Goal: Browse casually: Explore the website without a specific task or goal

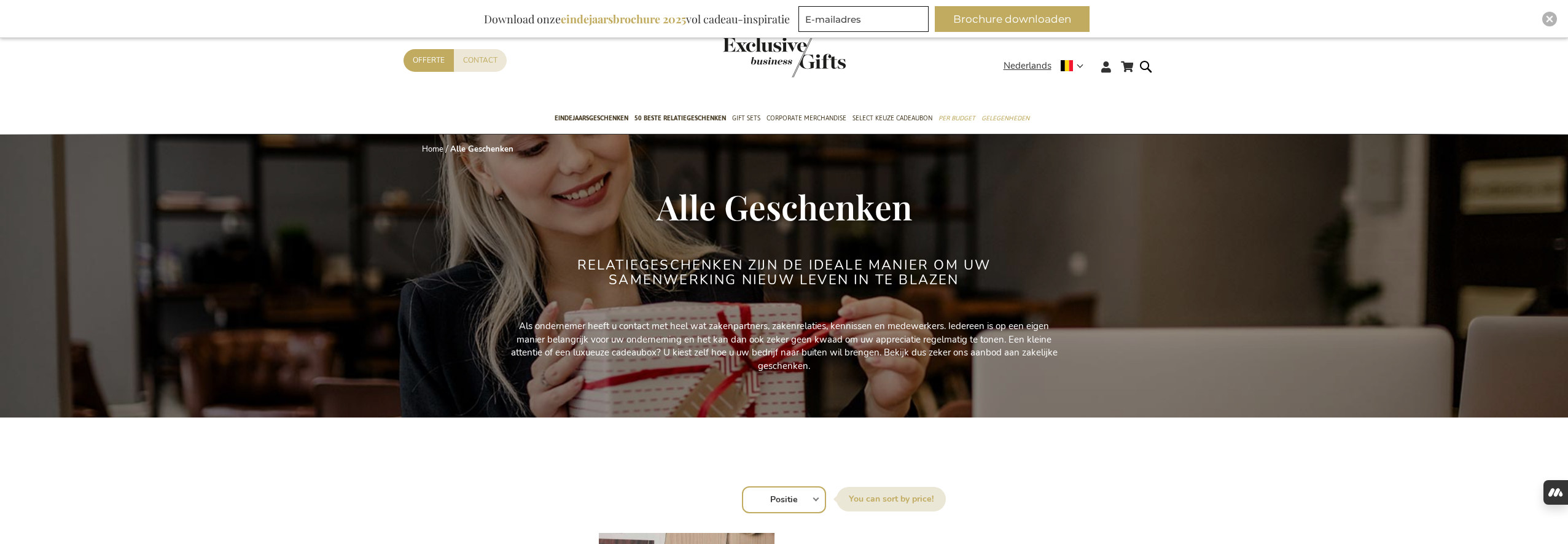
scroll to position [302, 0]
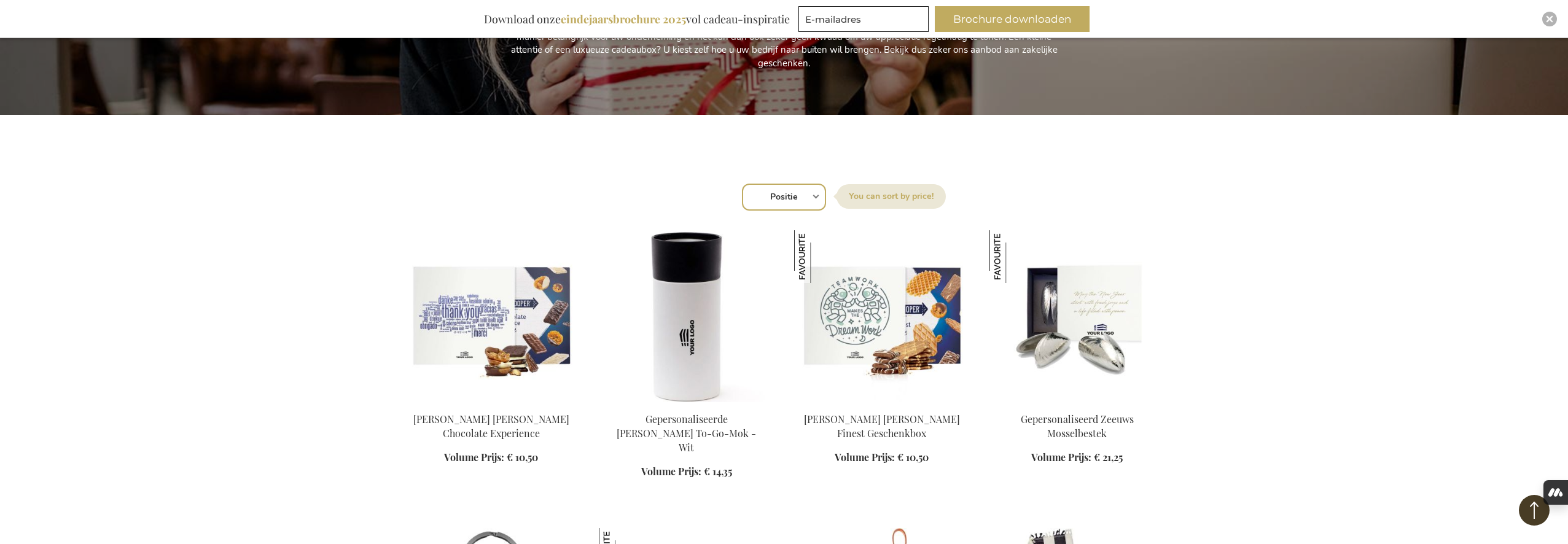
click at [792, 199] on select "Positie Best Sellers Meest bekeken Nieuw Biggest Saving Price: low to high Pric…" at bounding box center [783, 197] width 84 height 27
select select "new"
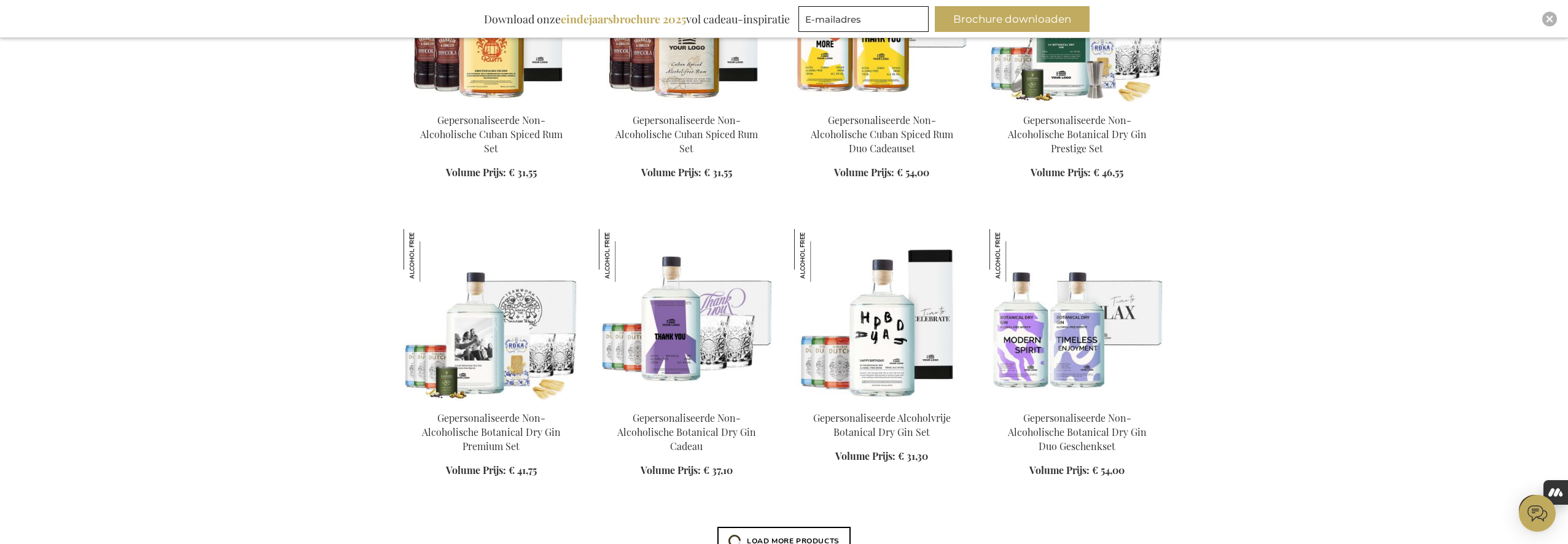
scroll to position [900, 0]
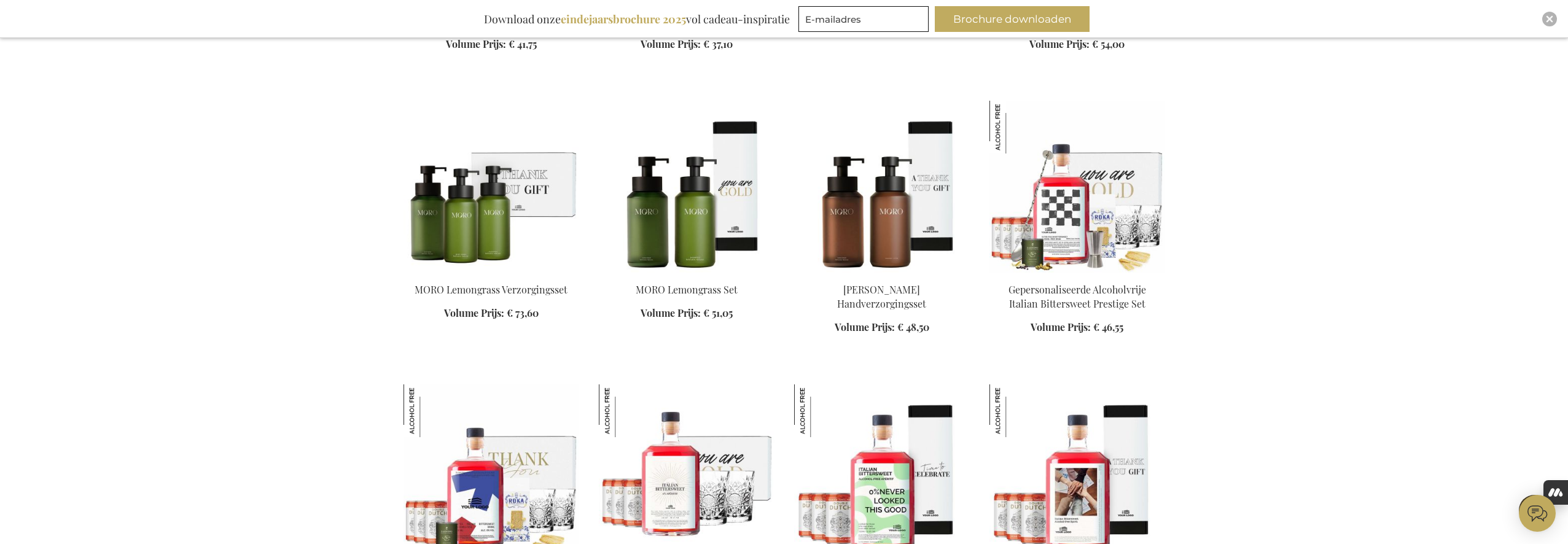
scroll to position [1439, 0]
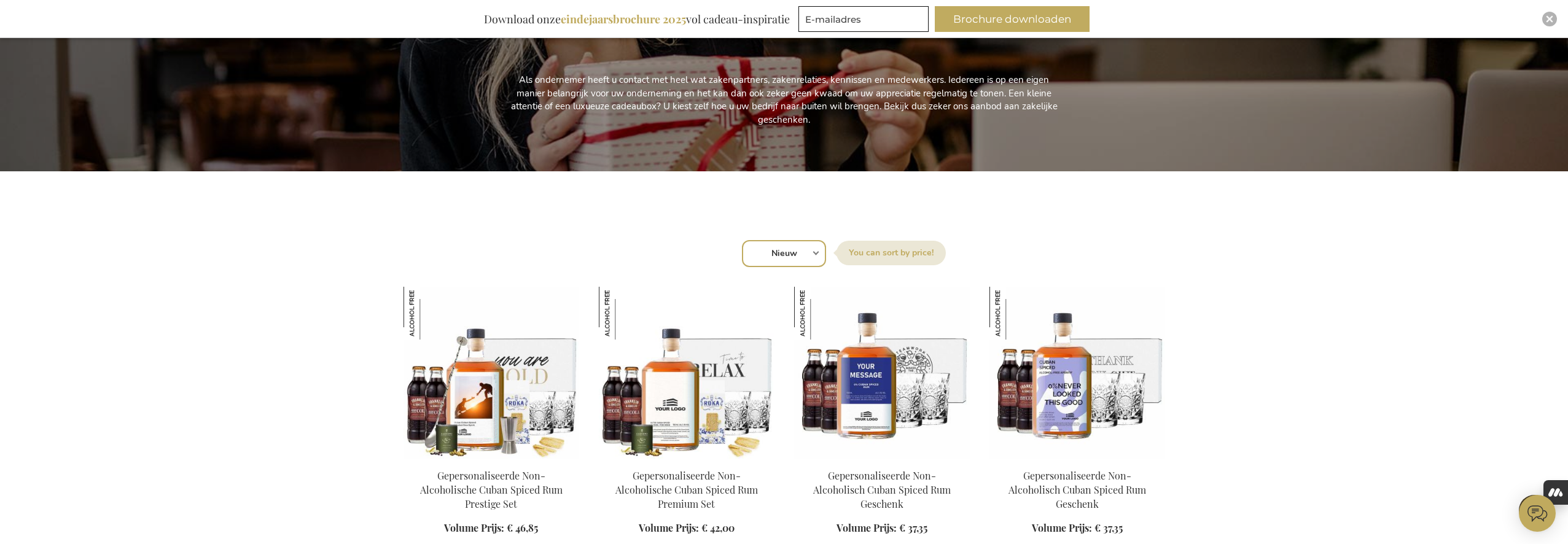
scroll to position [307, 0]
